Goal: Check status: Check status

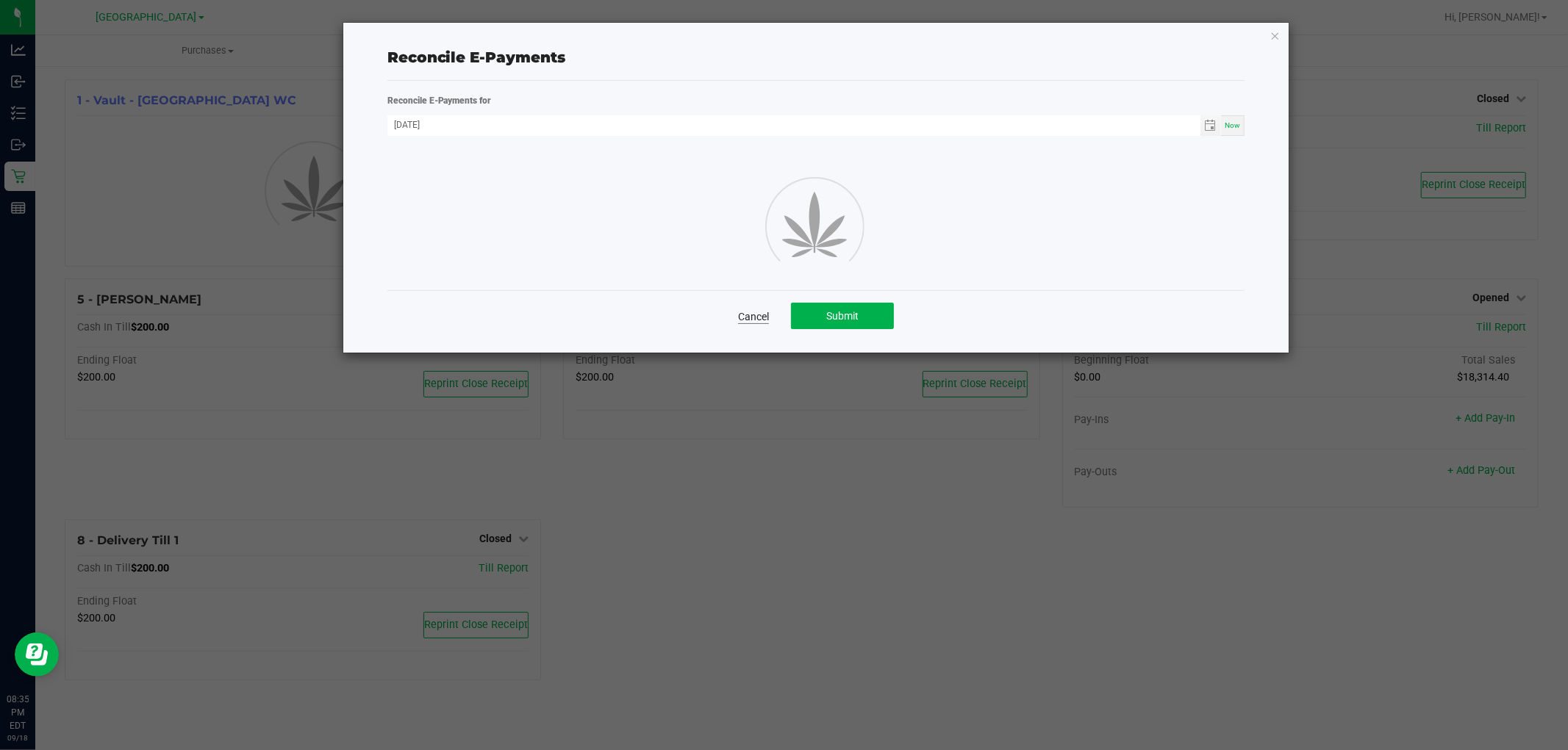
click at [751, 310] on link "Cancel" at bounding box center [753, 316] width 31 height 14
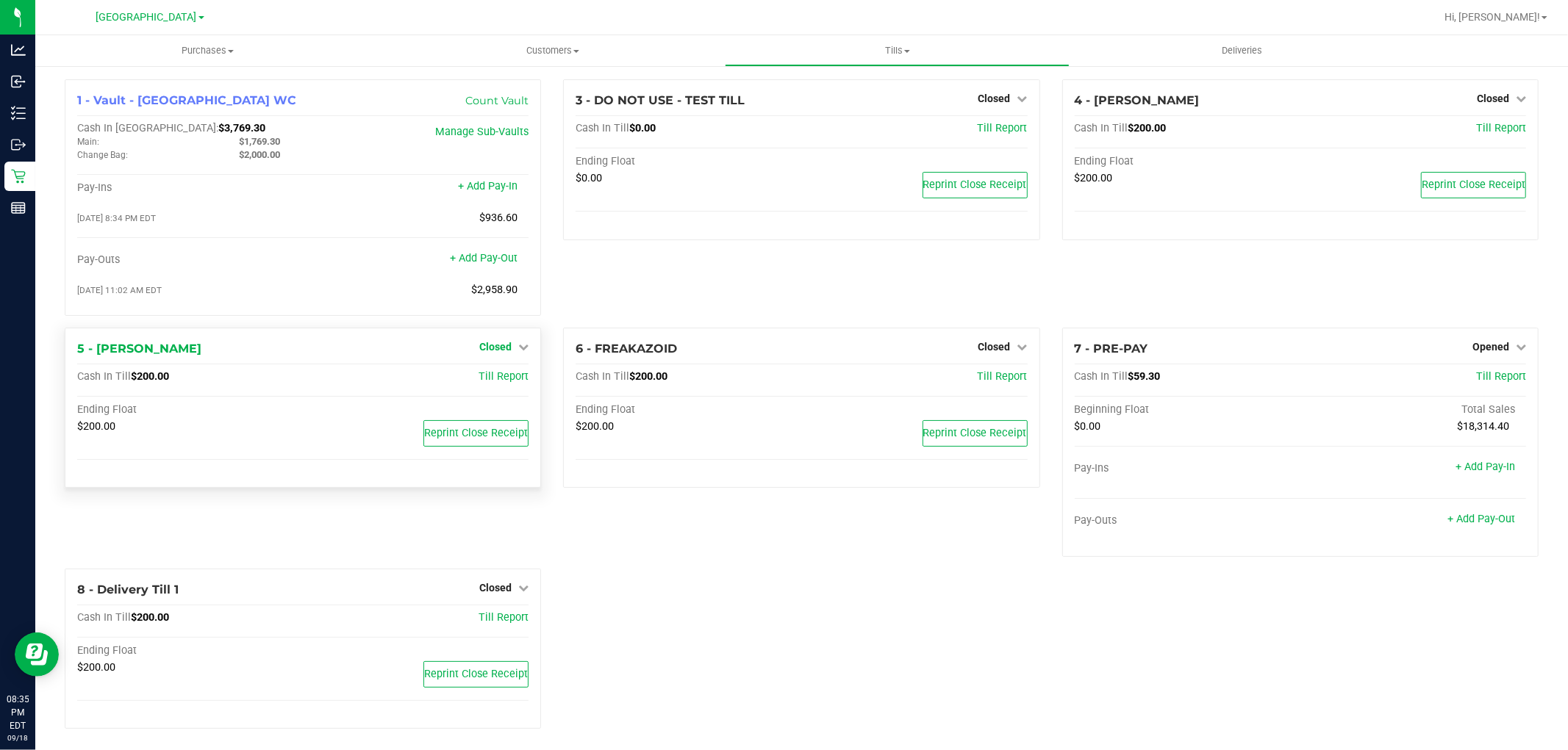
click at [498, 346] on span "Closed" at bounding box center [495, 347] width 32 height 12
click at [237, 428] on div "$200.00" at bounding box center [190, 427] width 226 height 13
click at [427, 434] on span "Reprint Close Receipt" at bounding box center [475, 433] width 103 height 13
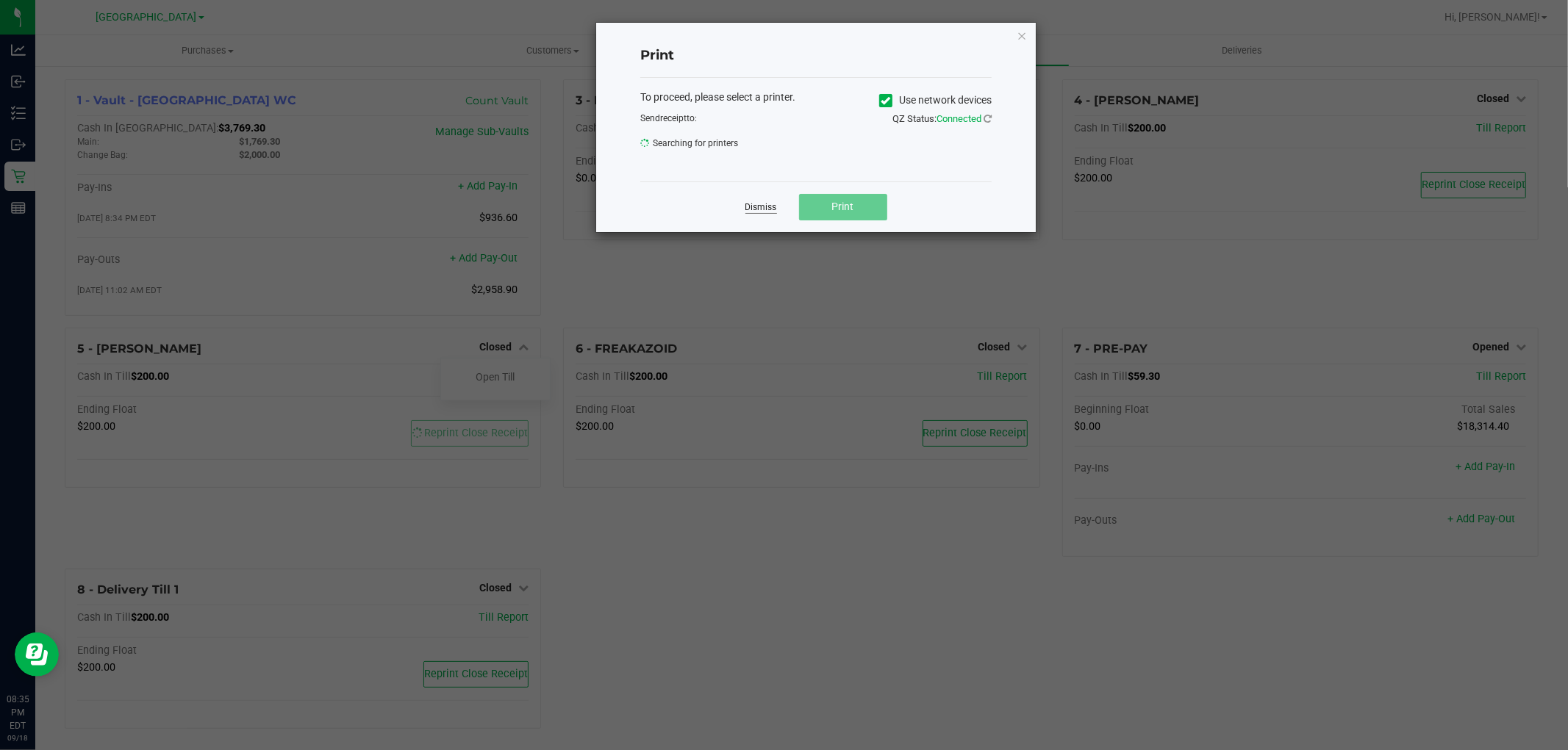
click at [765, 203] on link "Dismiss" at bounding box center [761, 207] width 31 height 13
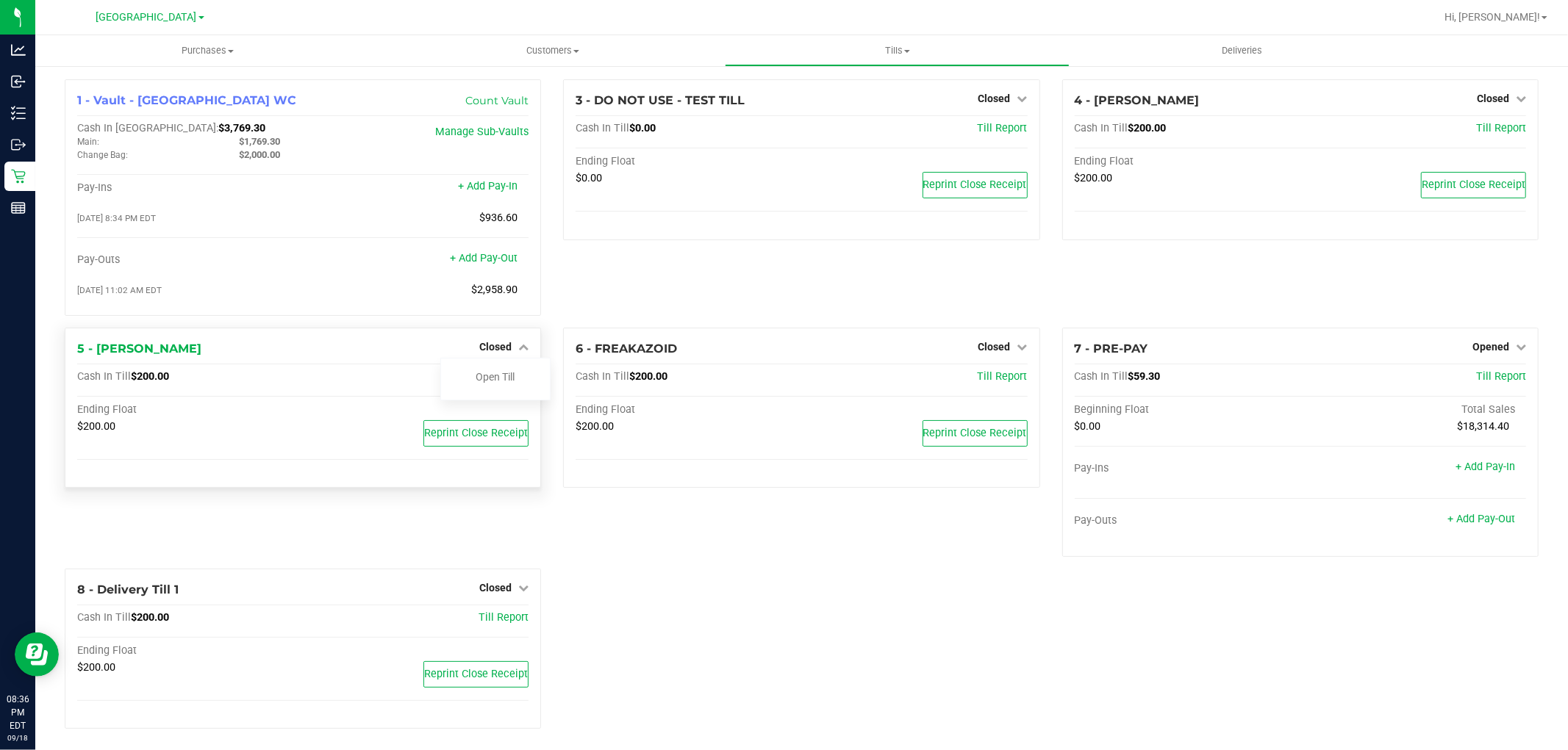
click at [295, 439] on div "$200.00 Reprint Close Receipt" at bounding box center [303, 437] width 451 height 33
click at [363, 427] on div "Reprint Close Receipt" at bounding box center [415, 433] width 226 height 26
click at [407, 379] on div "Till Report" at bounding box center [454, 376] width 151 height 13
click at [427, 362] on div "5 - [PERSON_NAME] Closed Open Till Cash In Till $200.00 Till Report Ending Floa…" at bounding box center [303, 408] width 476 height 161
click at [540, 338] on div "5 - [PERSON_NAME] Closed Open Till Cash In Till $200.00 Till Report Ending Floa…" at bounding box center [303, 448] width 499 height 241
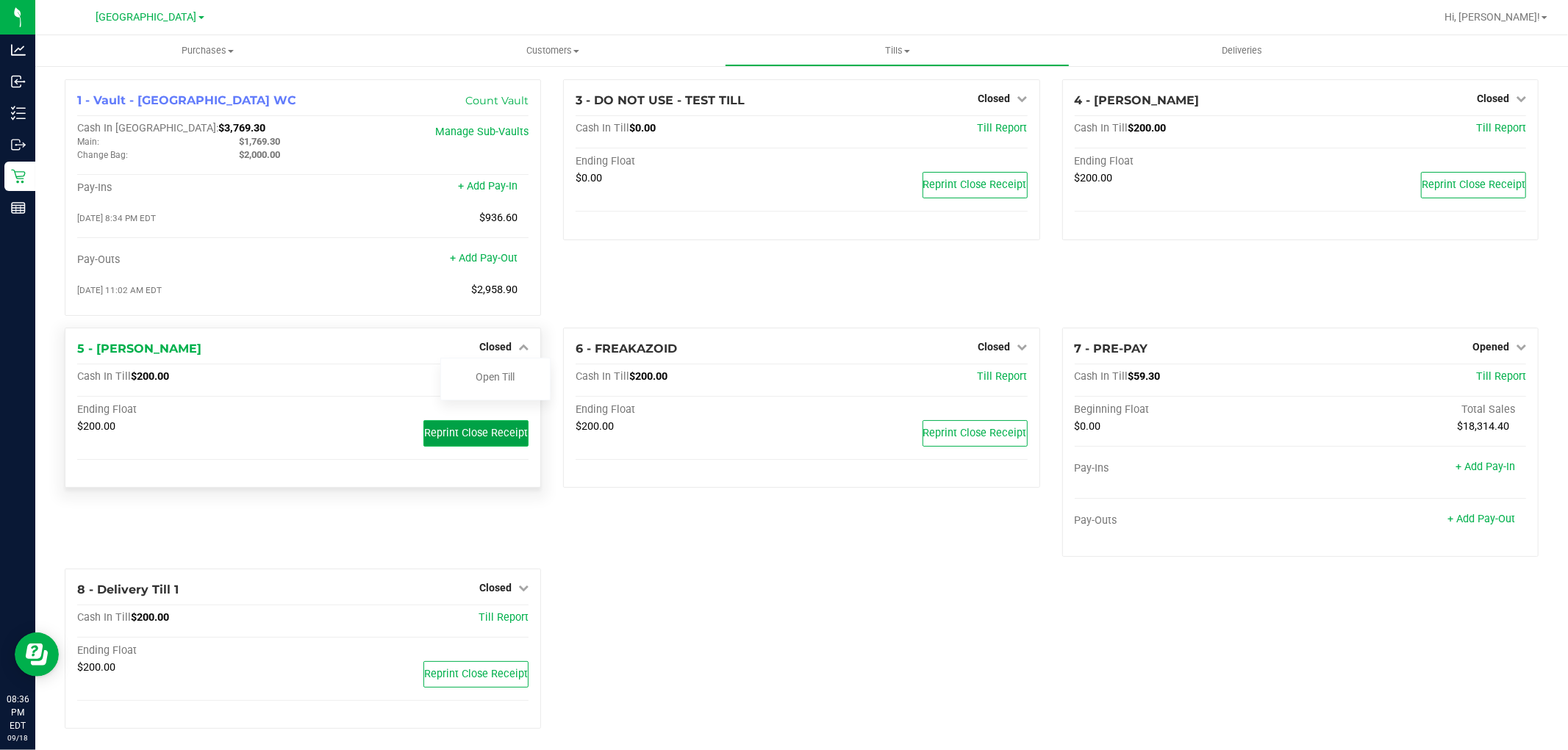
click at [487, 432] on span "Reprint Close Receipt" at bounding box center [475, 433] width 103 height 13
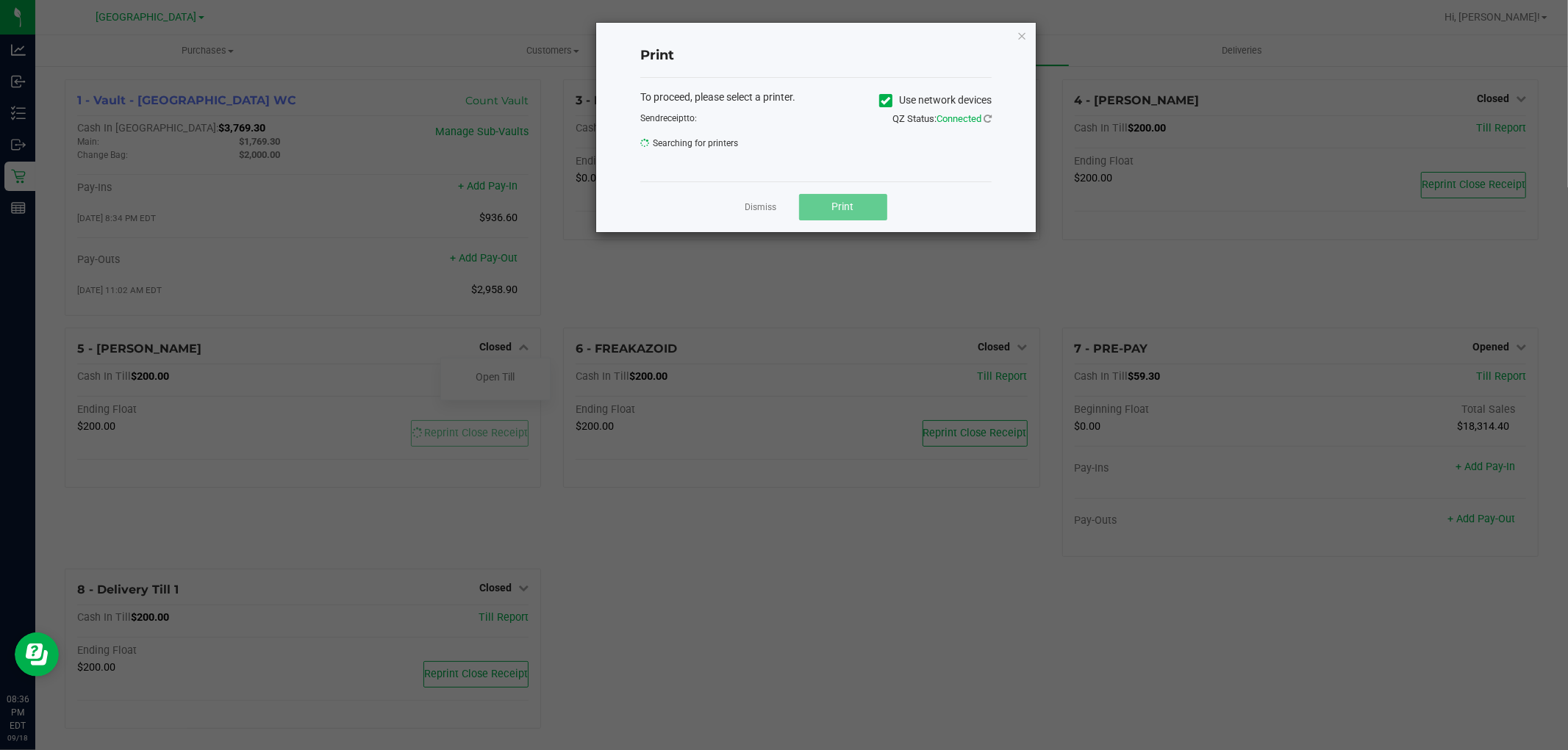
drag, startPoint x: 1024, startPoint y: 38, endPoint x: 990, endPoint y: 57, distance: 38.9
click at [1024, 37] on icon "button" at bounding box center [1021, 35] width 10 height 18
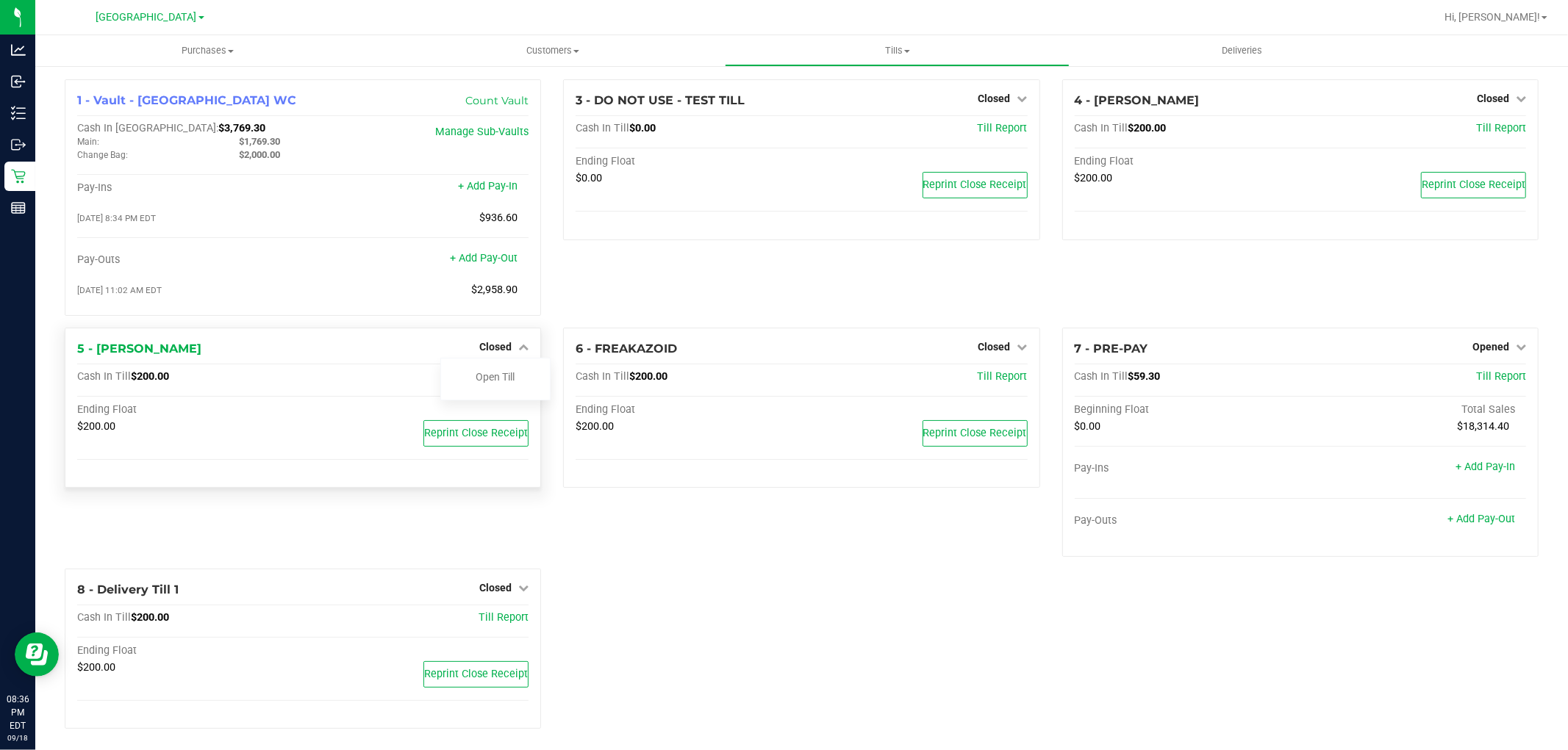
click at [336, 390] on div "Cash In Till $200.00 Till Report" at bounding box center [303, 380] width 451 height 20
click at [456, 439] on span "Reprint Close Receipt" at bounding box center [475, 433] width 103 height 13
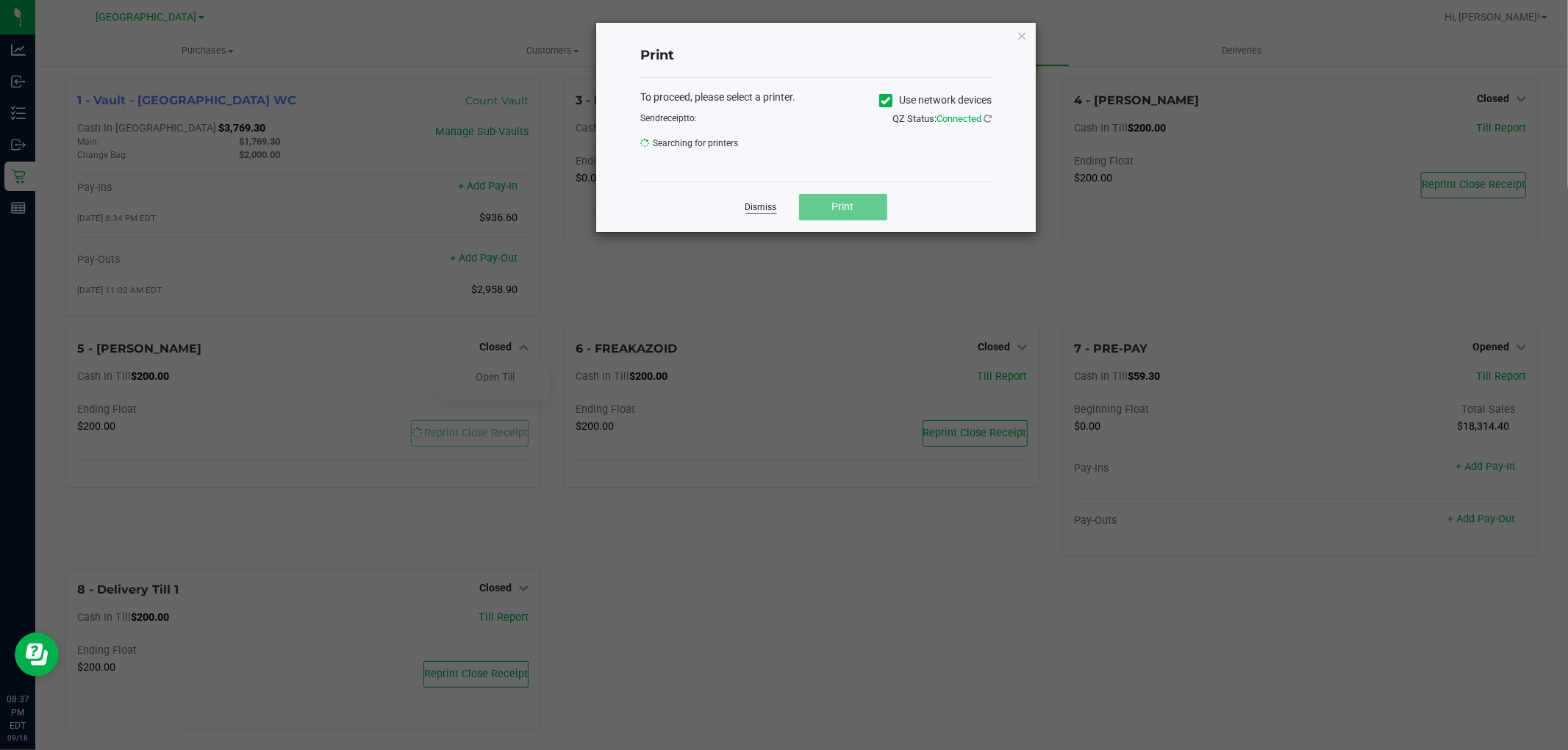
click at [759, 206] on link "Dismiss" at bounding box center [761, 207] width 31 height 13
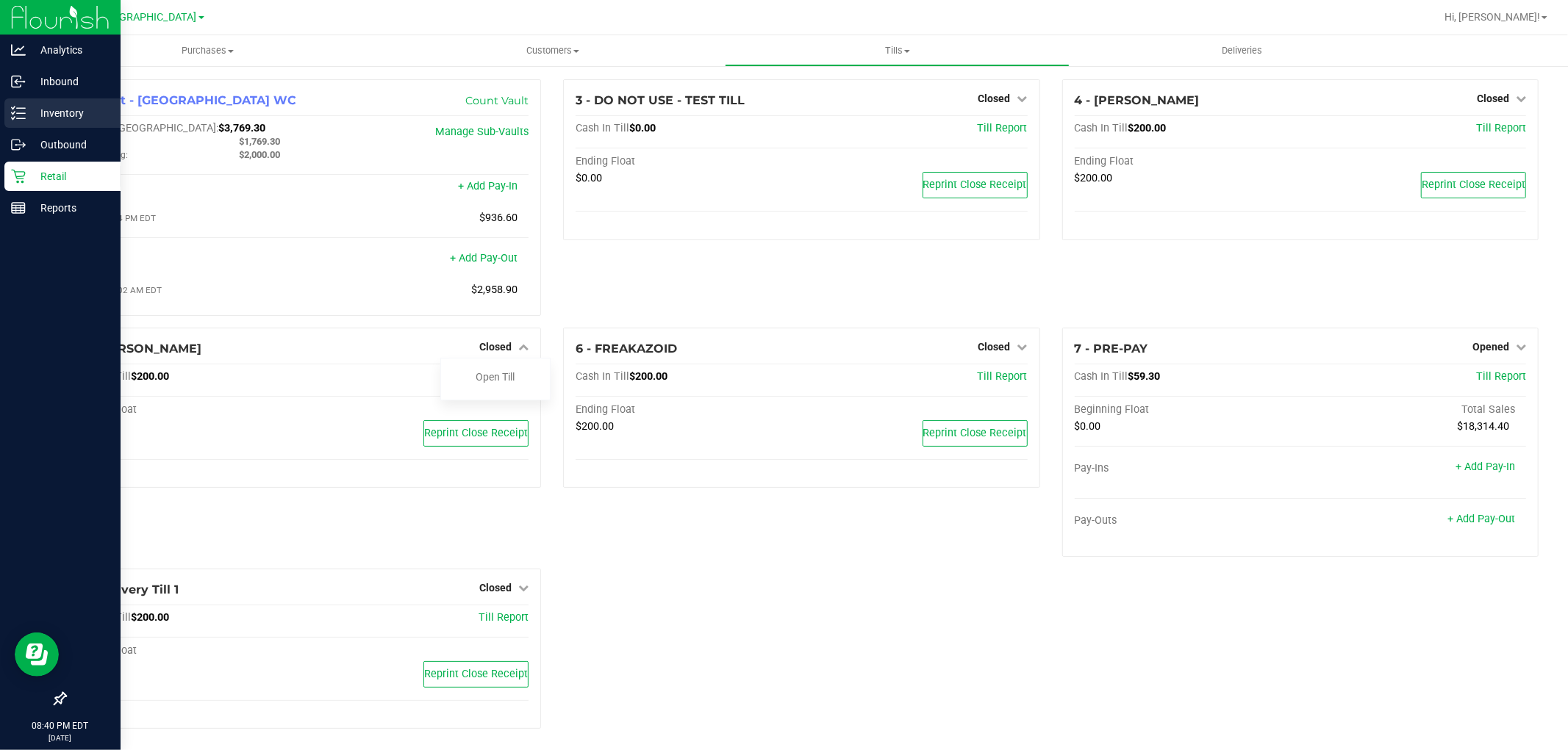
click at [83, 100] on div "Inventory" at bounding box center [62, 113] width 116 height 30
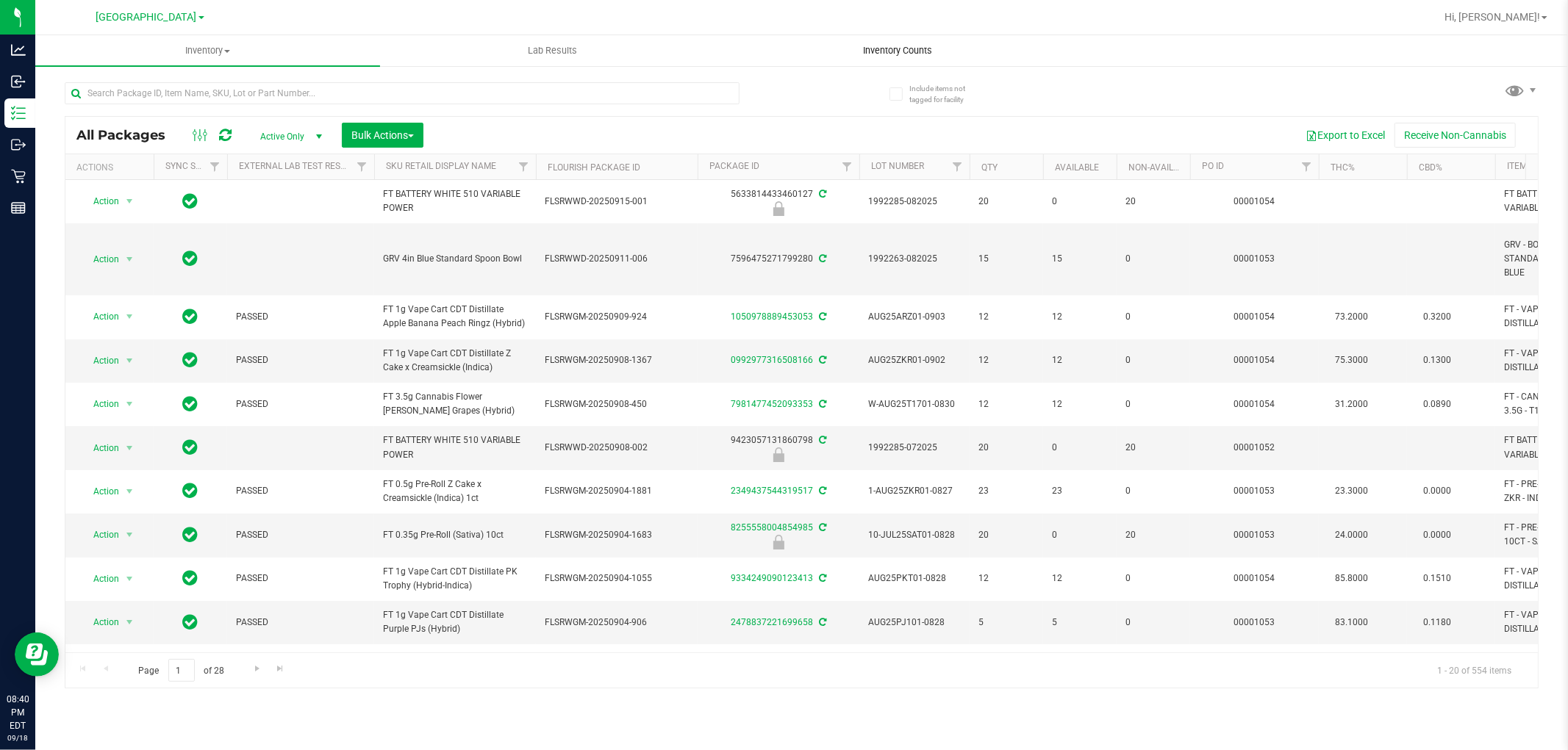
click at [872, 60] on uib-tab-heading "Inventory Counts" at bounding box center [898, 50] width 343 height 30
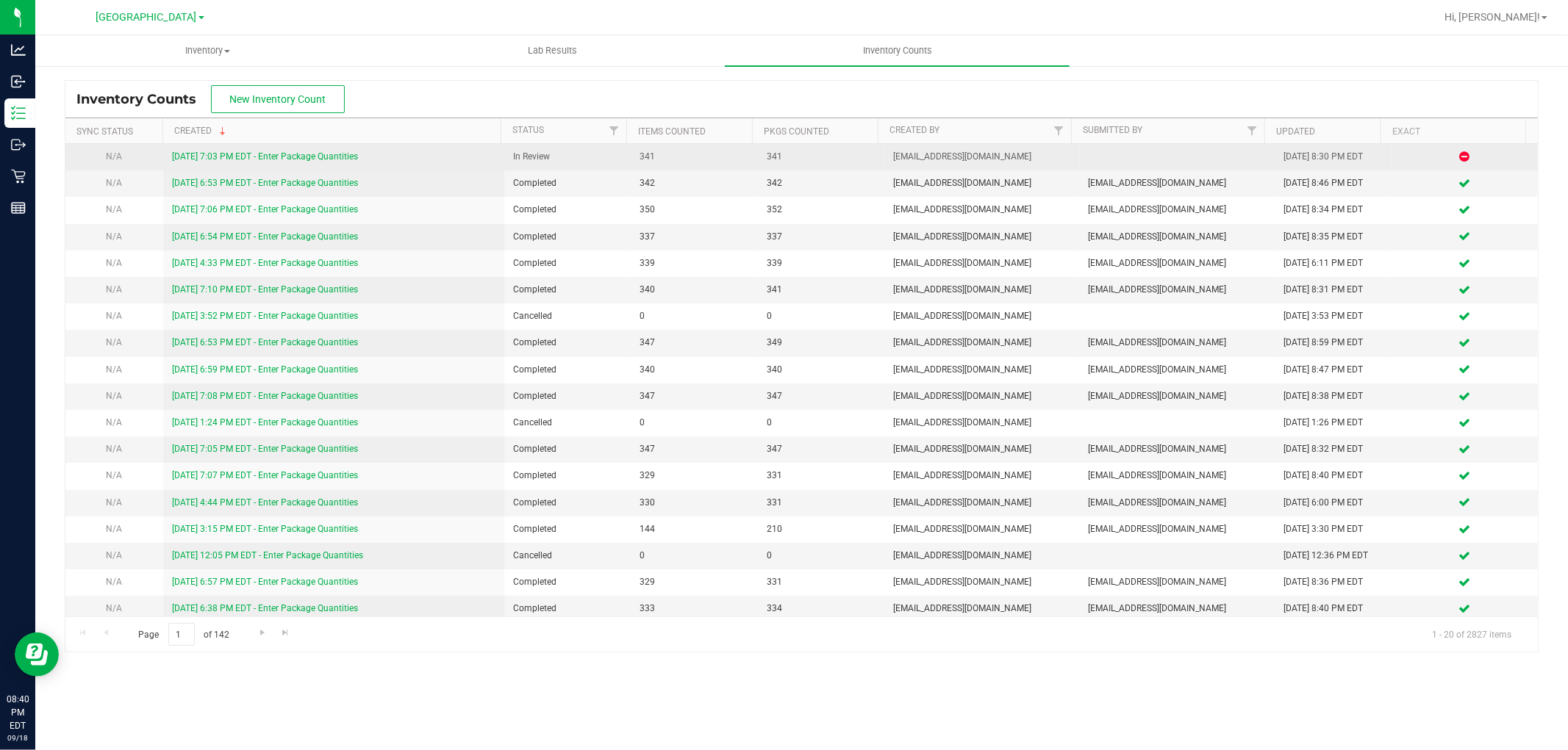
click at [316, 158] on link "[DATE] 7:03 PM EDT - Enter Package Quantities" at bounding box center [264, 156] width 186 height 10
